Goal: Check status

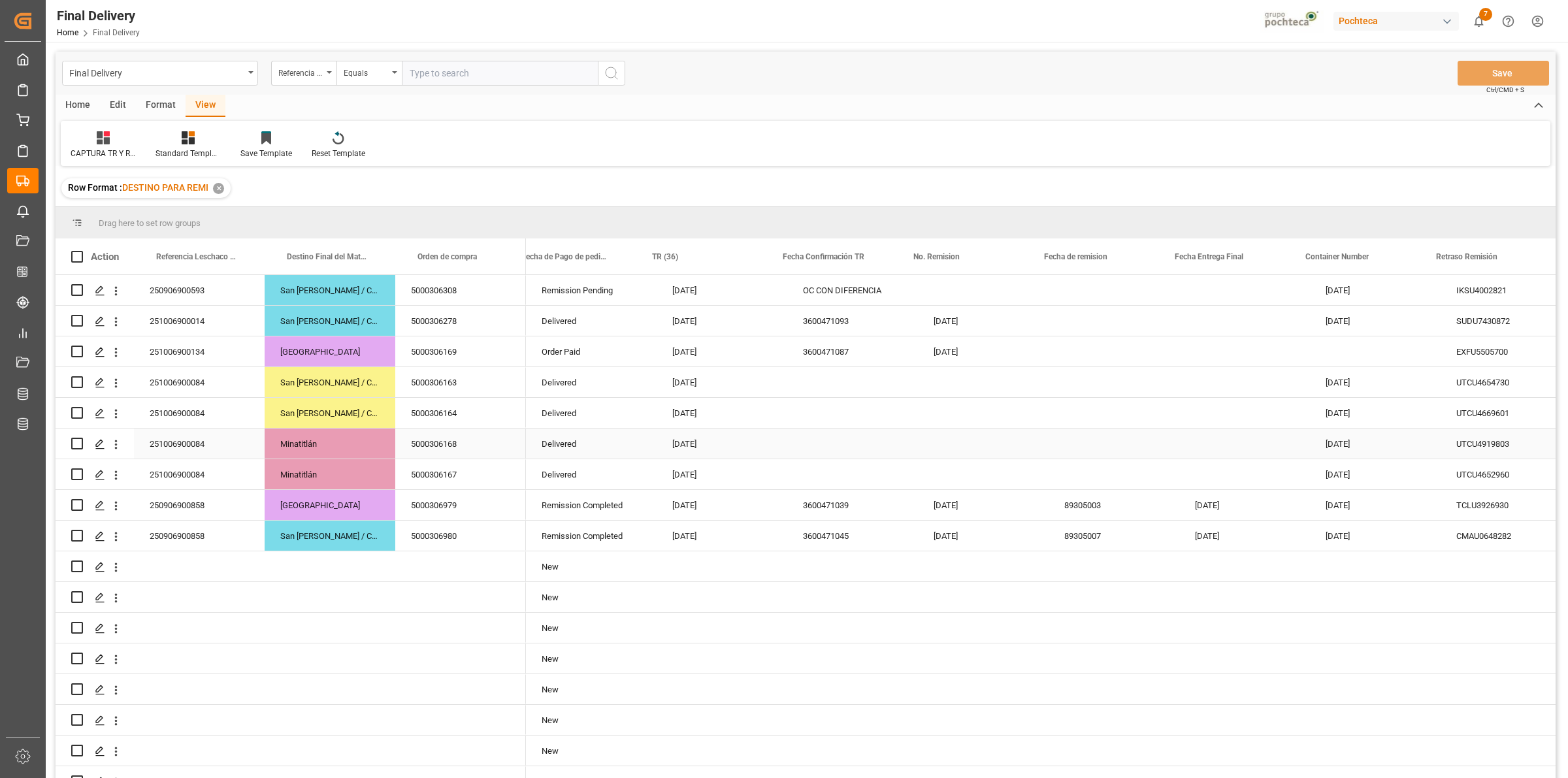
scroll to position [0, 151]
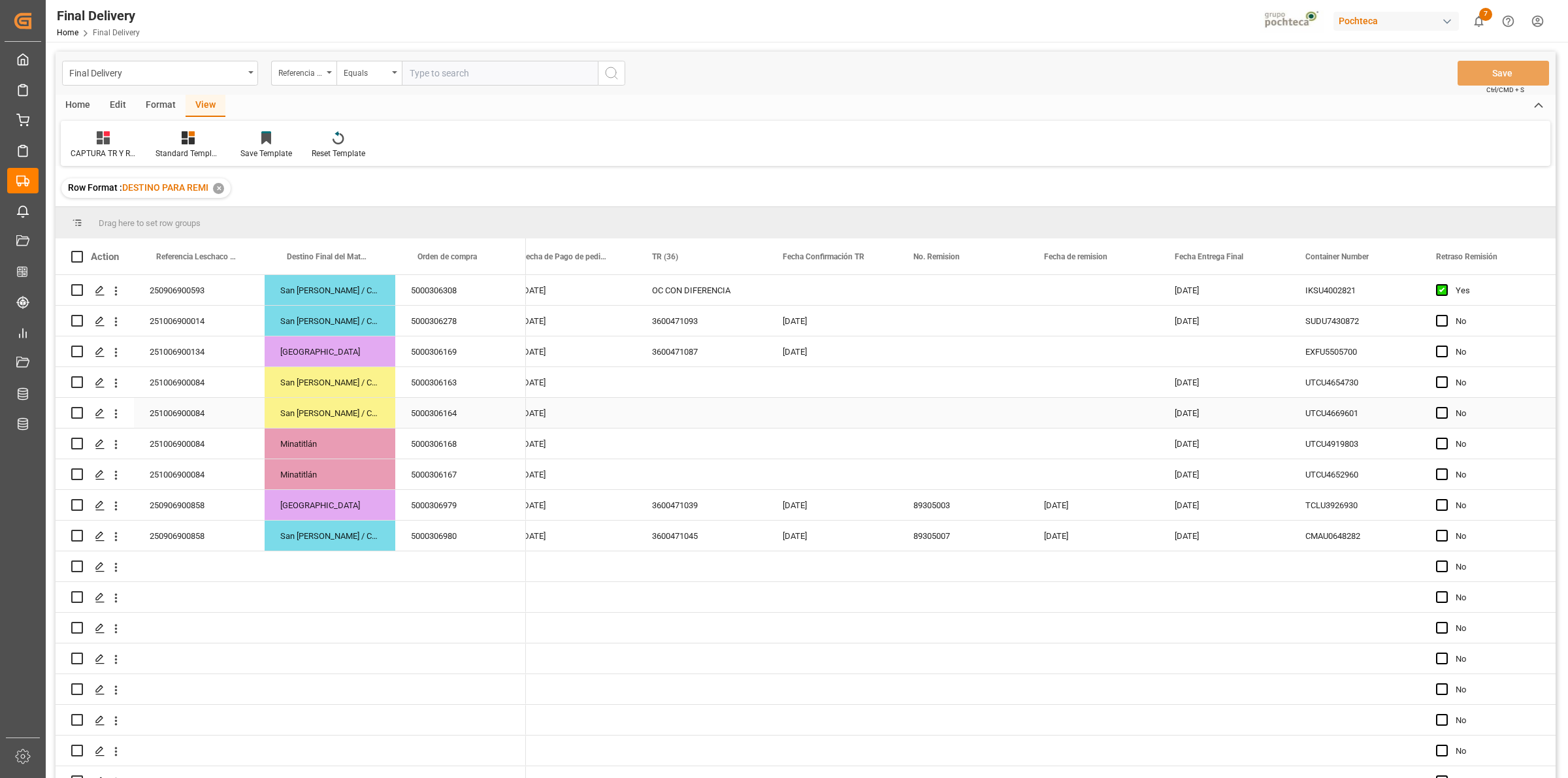
drag, startPoint x: 680, startPoint y: 402, endPoint x: 672, endPoint y: 397, distance: 9.4
click at [680, 400] on div "Press SPACE to select this row." at bounding box center [702, 412] width 131 height 30
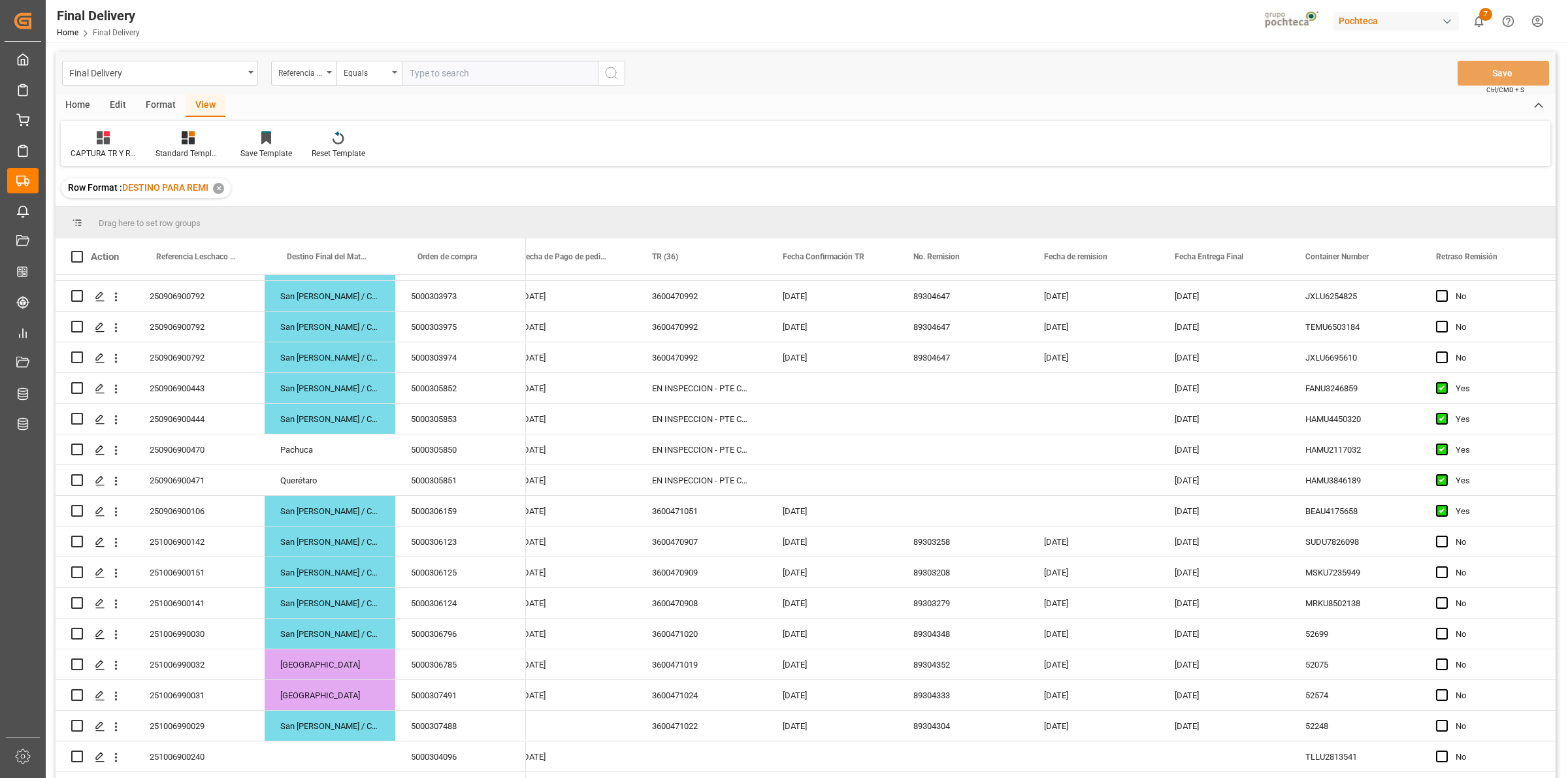
scroll to position [817, 0]
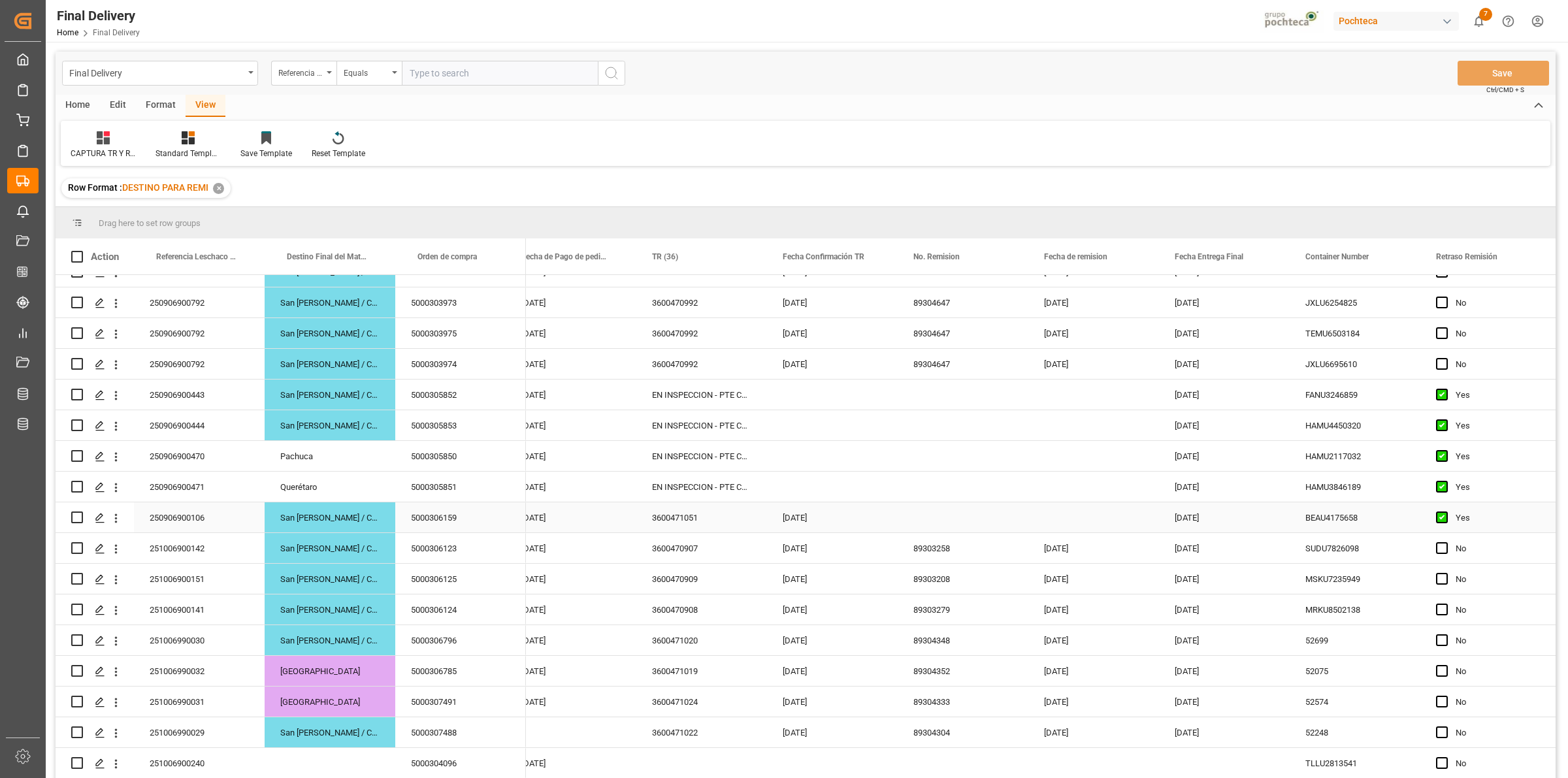
click at [943, 523] on div "Press SPACE to select this row." at bounding box center [963, 517] width 131 height 30
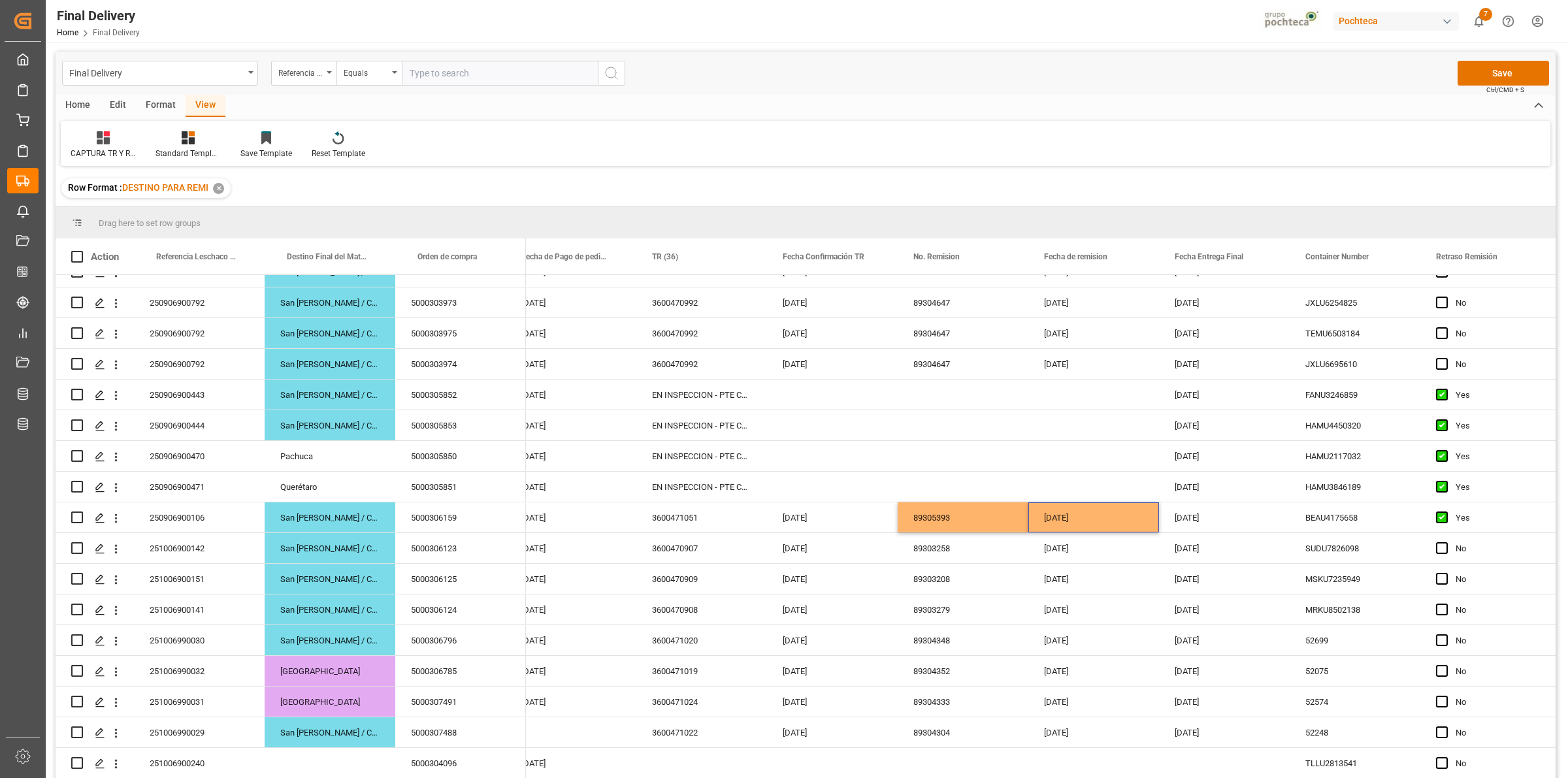
scroll to position [0, 0]
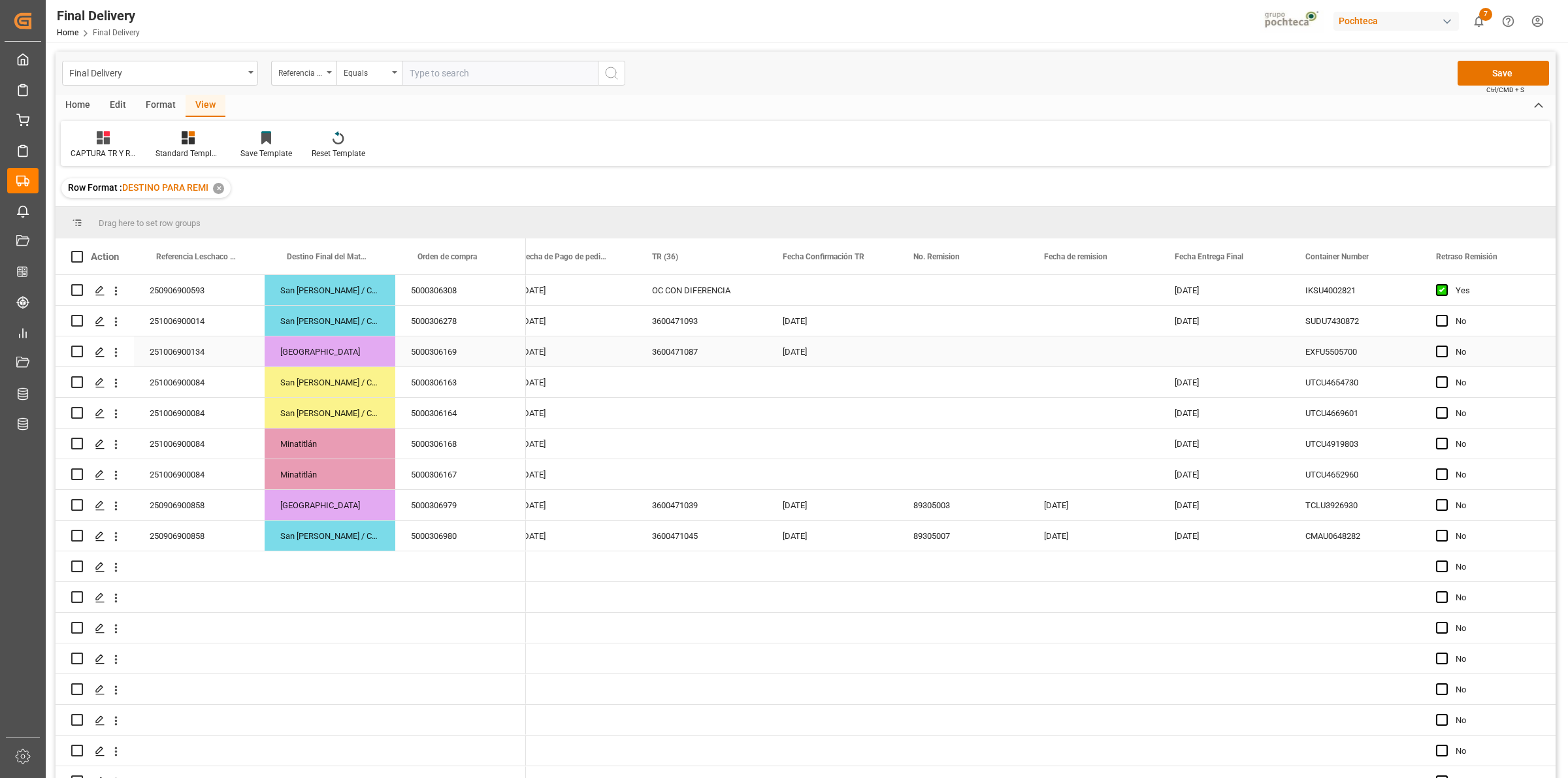
click at [894, 353] on div "[DATE]" at bounding box center [832, 351] width 131 height 30
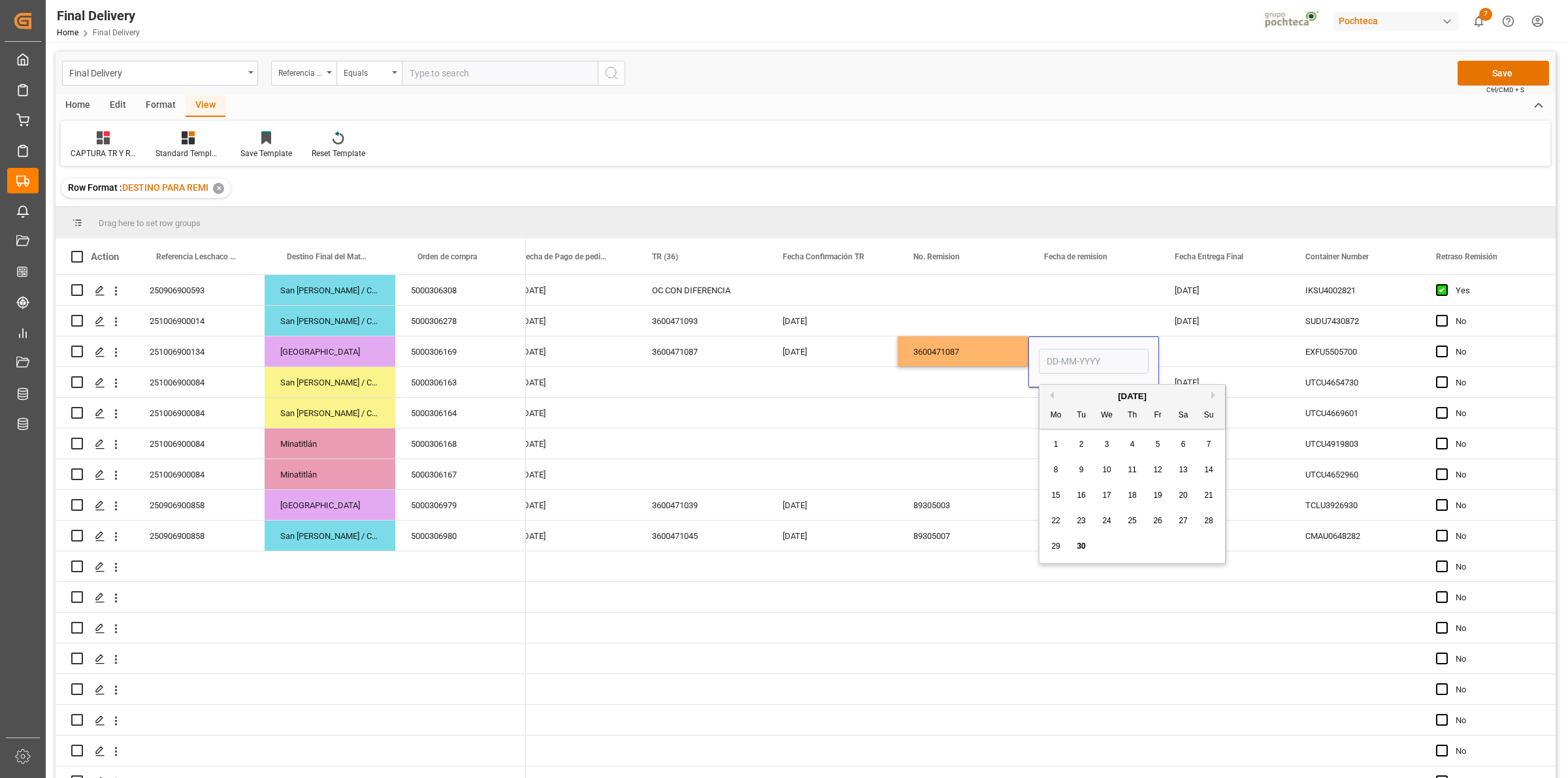
click at [1080, 548] on span "30" at bounding box center [1081, 545] width 9 height 9
type input "[DATE]"
click at [1196, 366] on div "Order Paid [DATE] 3600471087 [DATE] 3600471087 [DATE] EXFU5505700 No ACETATO DE…" at bounding box center [1400, 352] width 2051 height 31
click at [1215, 348] on div "Press SPACE to select this row." at bounding box center [1225, 351] width 131 height 30
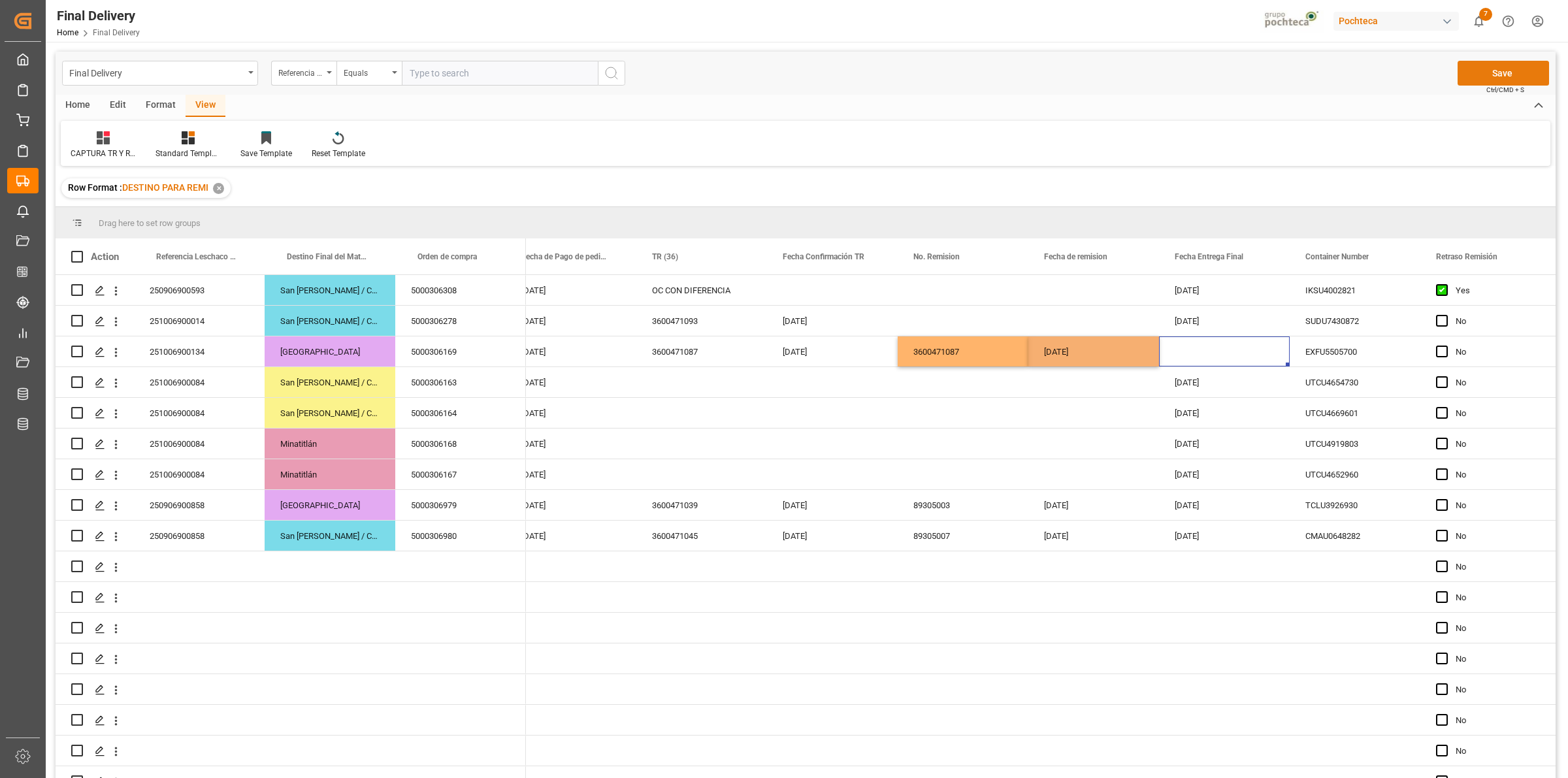
click at [1493, 83] on button "Save" at bounding box center [1504, 72] width 92 height 25
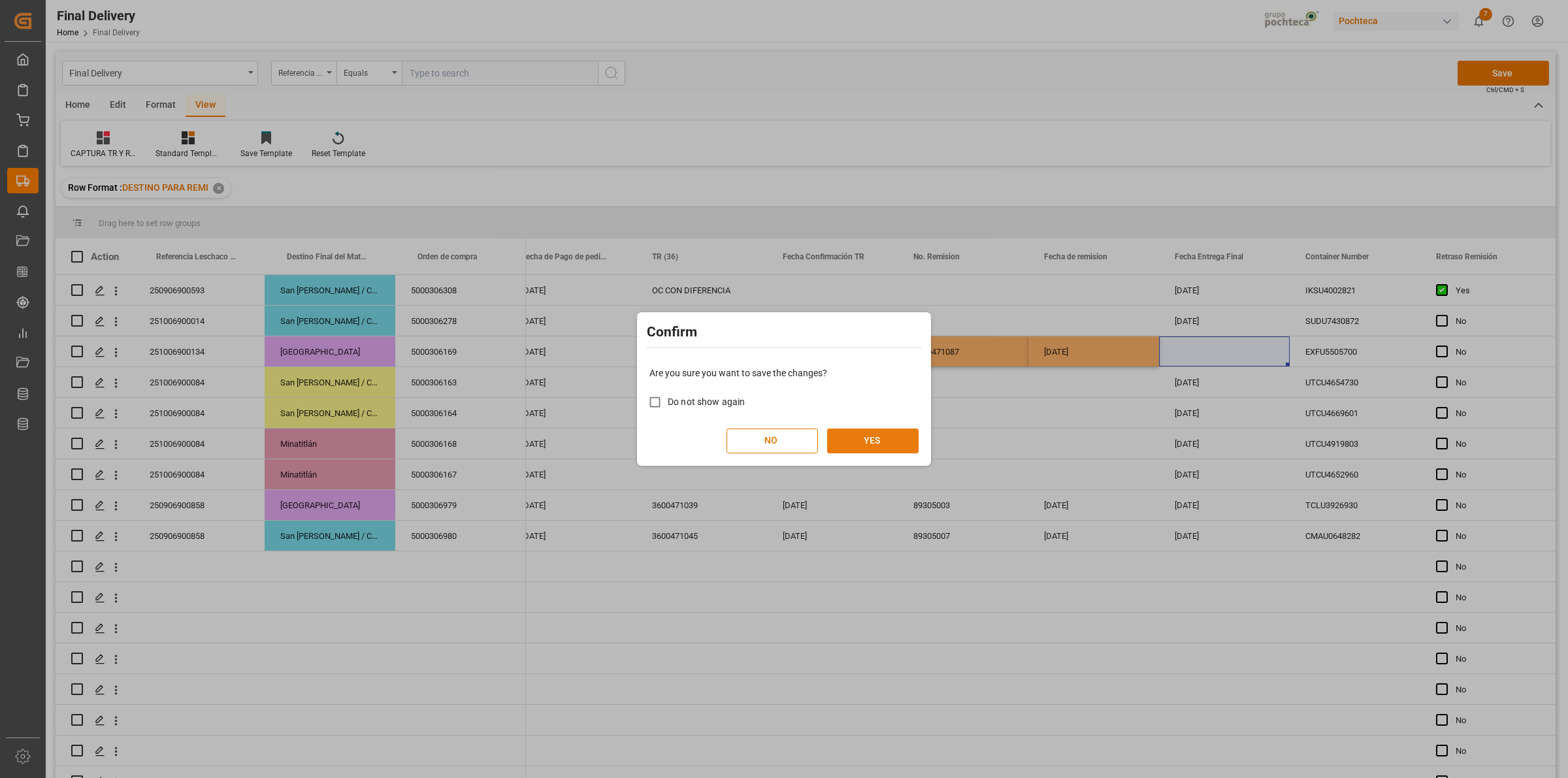
click at [892, 436] on button "YES" at bounding box center [873, 441] width 92 height 25
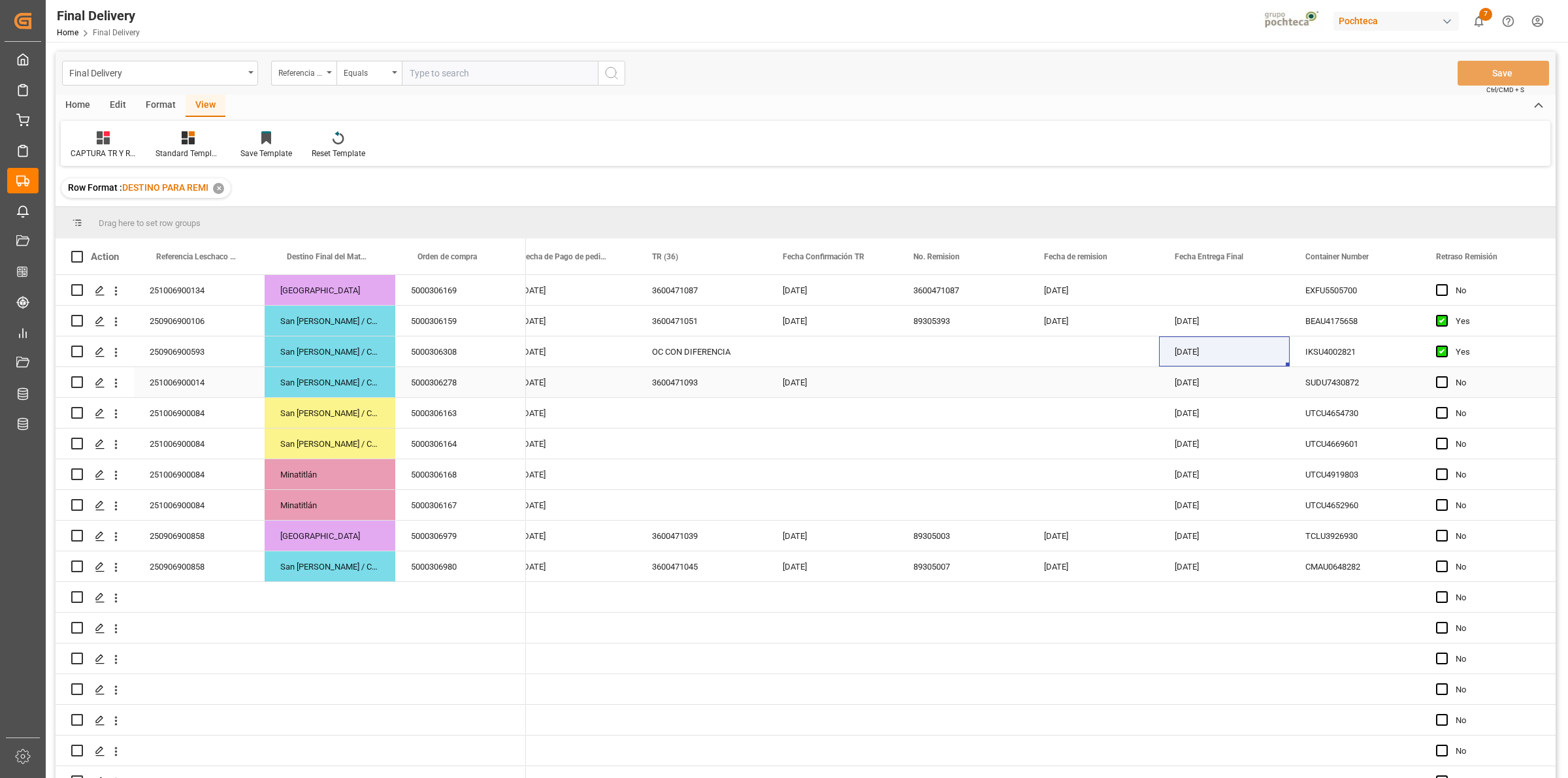
click at [945, 380] on div "Press SPACE to select this row." at bounding box center [963, 382] width 131 height 30
